Goal: Task Accomplishment & Management: Use online tool/utility

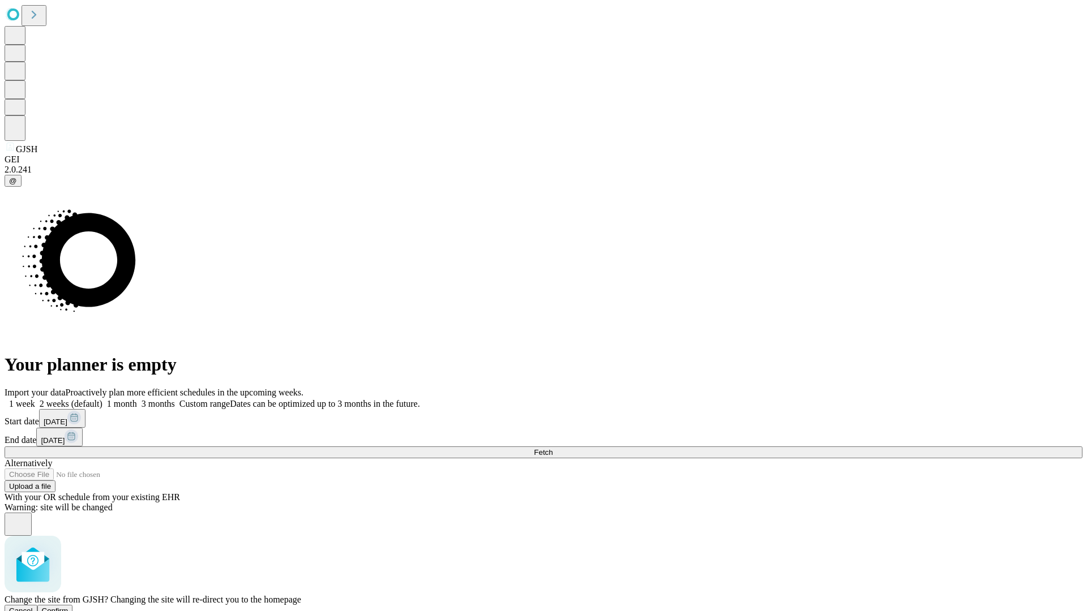
click at [68, 607] on span "Confirm" at bounding box center [55, 611] width 27 height 8
click at [137, 399] on label "1 month" at bounding box center [119, 404] width 35 height 10
click at [552, 448] on span "Fetch" at bounding box center [543, 452] width 19 height 8
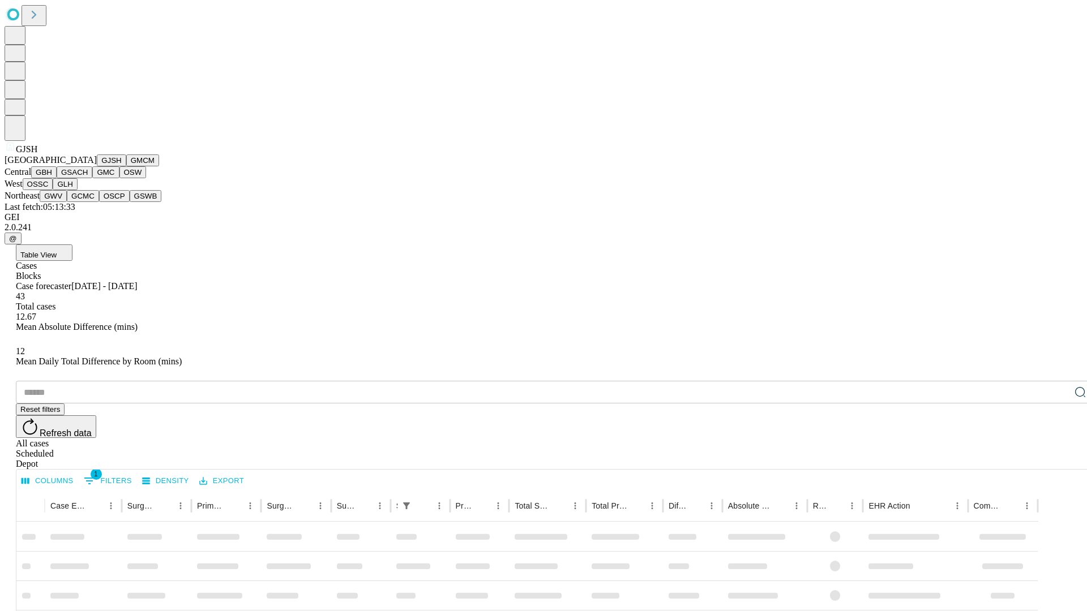
click at [126, 166] on button "GMCM" at bounding box center [142, 160] width 33 height 12
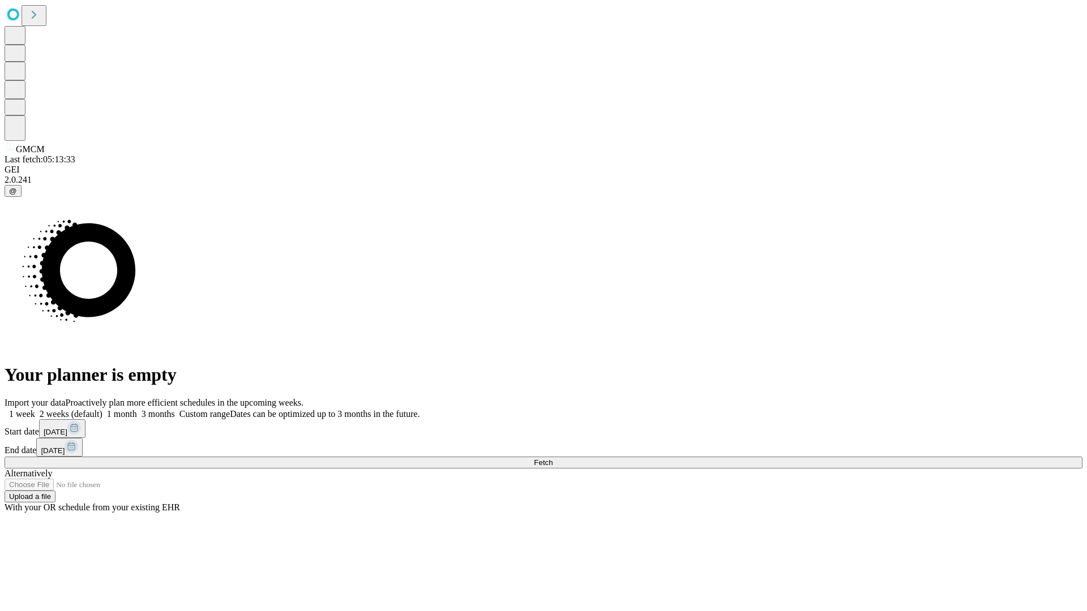
click at [137, 409] on label "1 month" at bounding box center [119, 414] width 35 height 10
click at [552, 458] on span "Fetch" at bounding box center [543, 462] width 19 height 8
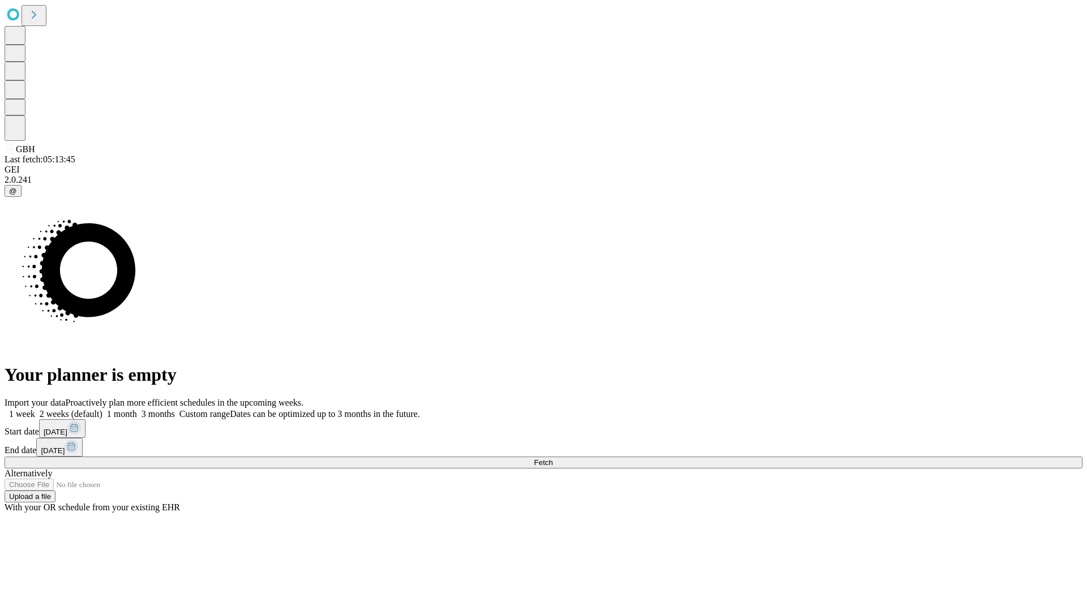
click at [137, 409] on label "1 month" at bounding box center [119, 414] width 35 height 10
click at [552, 458] on span "Fetch" at bounding box center [543, 462] width 19 height 8
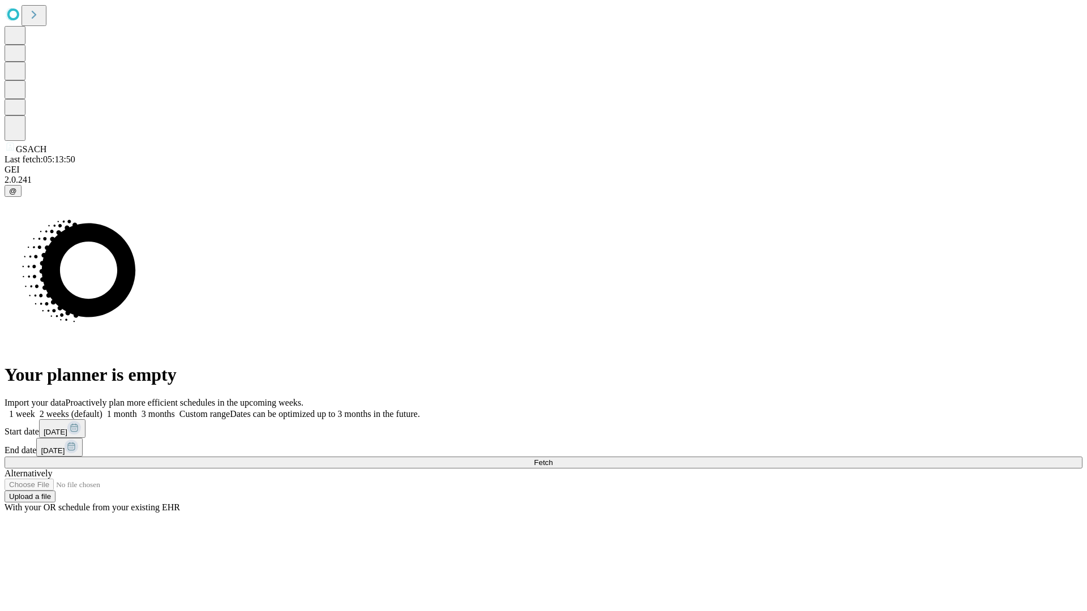
click at [552, 458] on span "Fetch" at bounding box center [543, 462] width 19 height 8
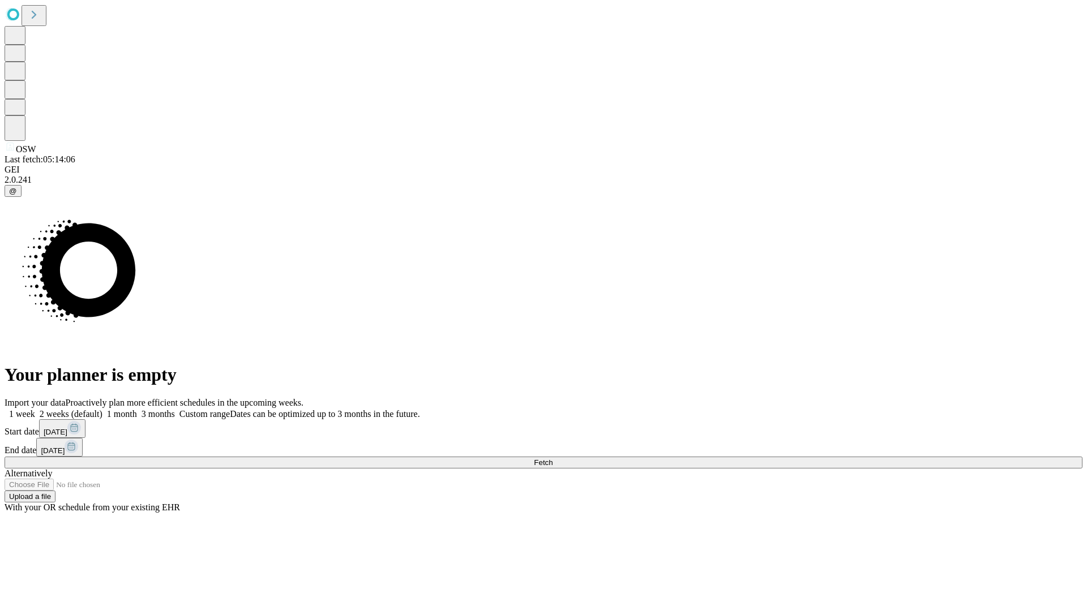
click at [137, 409] on label "1 month" at bounding box center [119, 414] width 35 height 10
click at [552, 458] on span "Fetch" at bounding box center [543, 462] width 19 height 8
click at [137, 409] on label "1 month" at bounding box center [119, 414] width 35 height 10
click at [552, 458] on span "Fetch" at bounding box center [543, 462] width 19 height 8
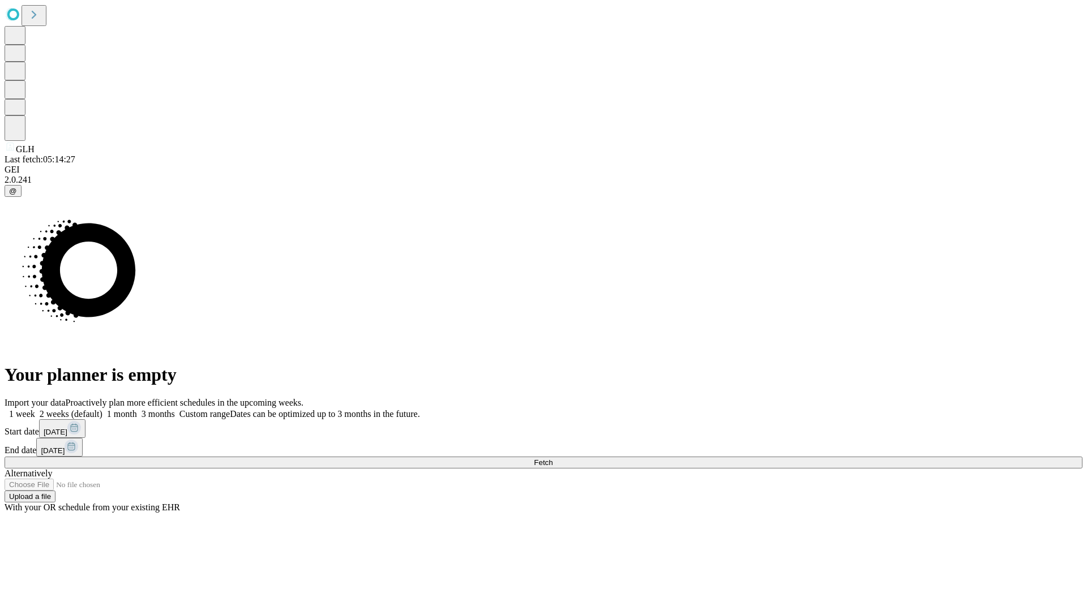
click at [137, 409] on label "1 month" at bounding box center [119, 414] width 35 height 10
click at [552, 458] on span "Fetch" at bounding box center [543, 462] width 19 height 8
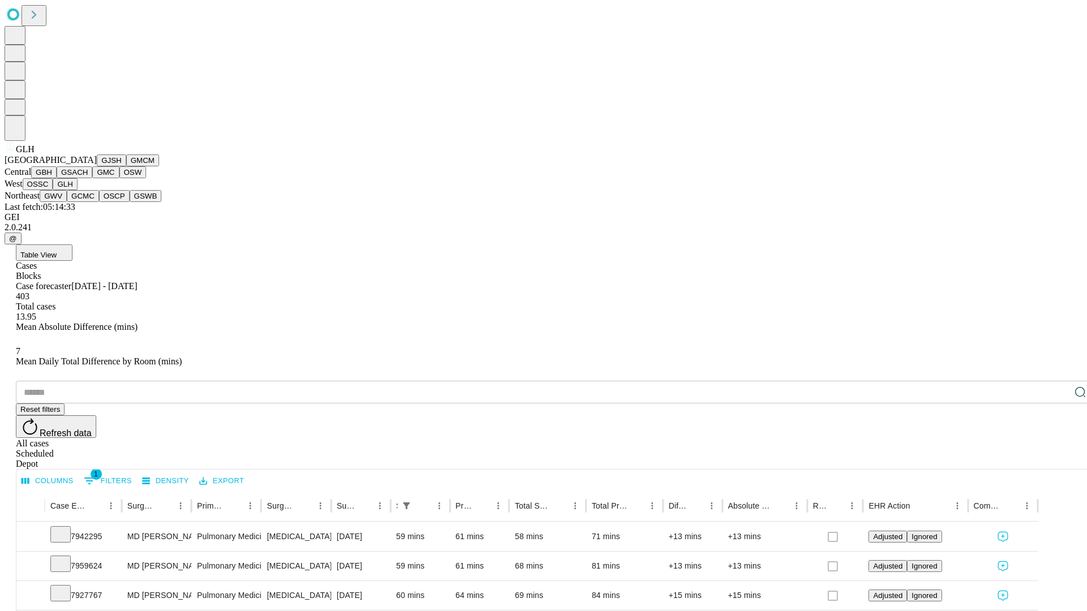
click at [67, 202] on button "GWV" at bounding box center [53, 196] width 27 height 12
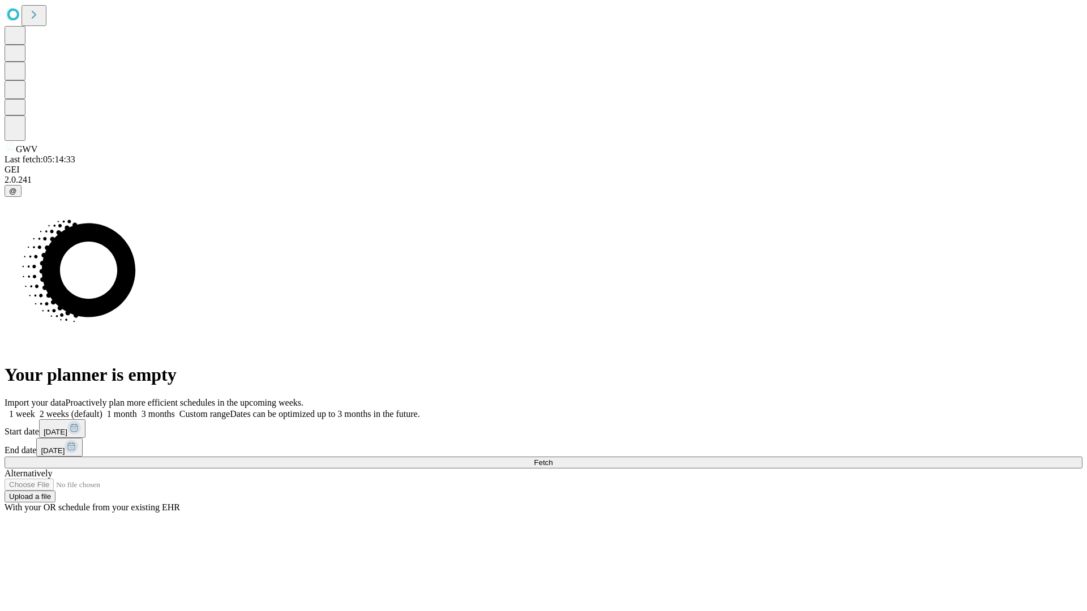
click at [137, 409] on label "1 month" at bounding box center [119, 414] width 35 height 10
click at [552, 458] on span "Fetch" at bounding box center [543, 462] width 19 height 8
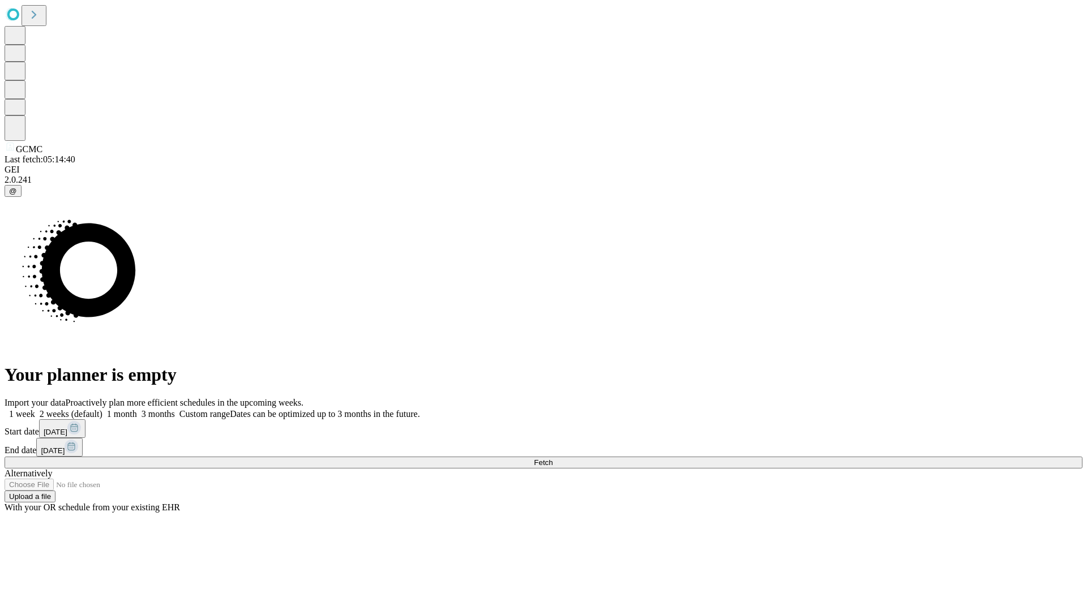
click at [552, 458] on span "Fetch" at bounding box center [543, 462] width 19 height 8
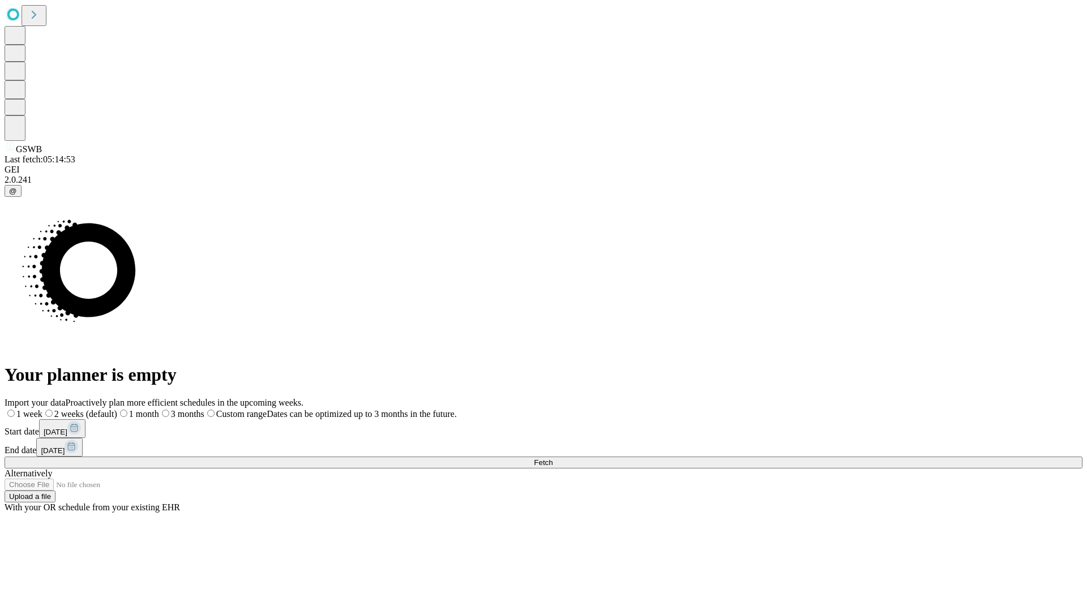
click at [159, 409] on label "1 month" at bounding box center [138, 414] width 42 height 10
click at [552, 458] on span "Fetch" at bounding box center [543, 462] width 19 height 8
